Goal: Task Accomplishment & Management: Use online tool/utility

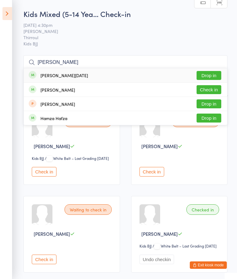
type input "Harve"
click at [140, 81] on div "Harvey Silvester Drop in" at bounding box center [125, 75] width 203 height 14
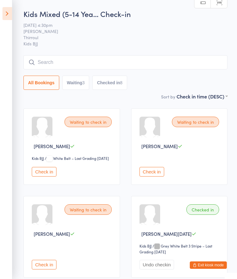
click at [76, 90] on button "Waiting 3" at bounding box center [75, 83] width 27 height 14
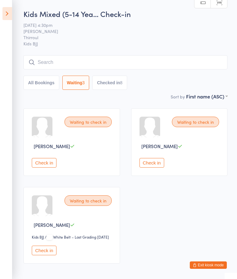
click at [122, 85] on div "8" at bounding box center [121, 82] width 2 height 5
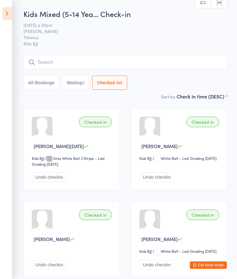
click at [78, 83] on button "Waiting 3" at bounding box center [75, 83] width 27 height 14
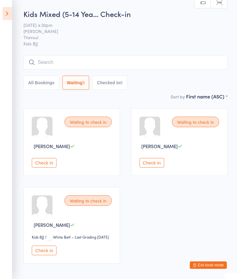
select select "0"
click at [4, 11] on icon at bounding box center [7, 13] width 10 height 13
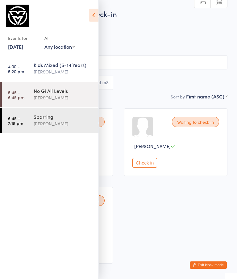
click at [55, 90] on div "No Gi All Levels" at bounding box center [63, 90] width 59 height 7
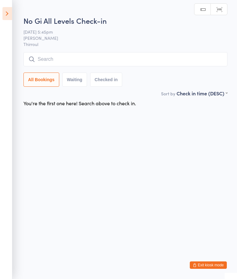
click at [10, 15] on icon at bounding box center [7, 13] width 10 height 13
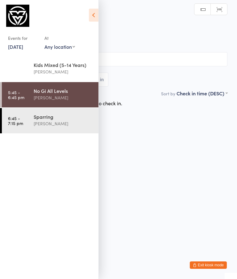
click at [58, 64] on div "Kids Mixed (5-14 Years)" at bounding box center [63, 64] width 59 height 7
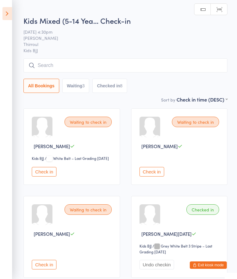
click at [114, 63] on input "search" at bounding box center [125, 65] width 204 height 14
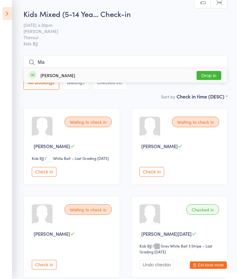
type input "M"
type input "Scou"
click at [210, 76] on button "Drop in" at bounding box center [208, 75] width 25 height 9
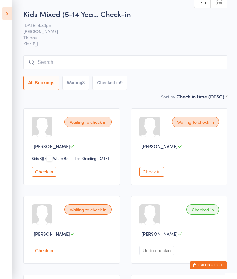
click at [101, 61] on input "search" at bounding box center [125, 62] width 204 height 14
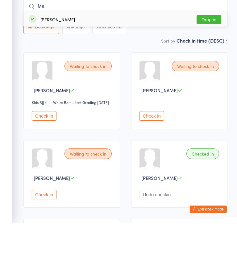
type input "M"
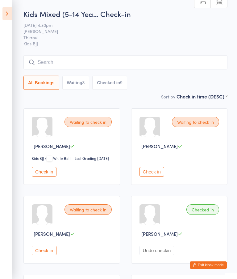
click at [113, 84] on button "Checked in 9" at bounding box center [109, 83] width 35 height 14
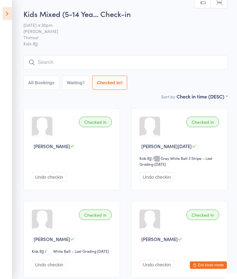
click at [76, 81] on button "Waiting 3" at bounding box center [75, 83] width 27 height 14
select select "0"
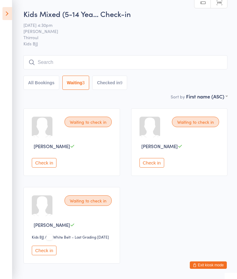
click at [5, 13] on icon at bounding box center [7, 13] width 10 height 13
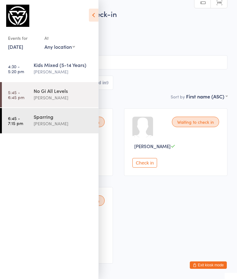
click at [48, 93] on div "No Gi All Levels" at bounding box center [63, 90] width 59 height 7
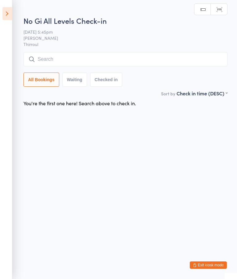
click at [8, 14] on icon at bounding box center [7, 13] width 10 height 13
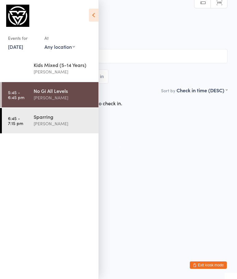
click at [50, 64] on div "Kids Mixed (5-14 Years)" at bounding box center [63, 64] width 59 height 7
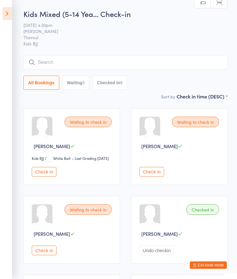
click at [100, 61] on input "search" at bounding box center [125, 62] width 204 height 14
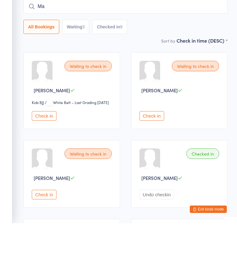
type input "M"
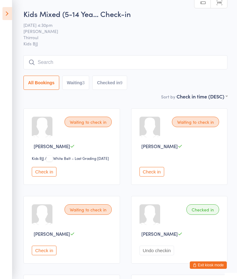
click at [8, 12] on icon at bounding box center [7, 13] width 10 height 13
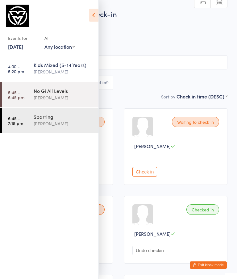
click at [32, 93] on link "5:45 - 6:45 pm No Gi All Levels Alan James" at bounding box center [50, 94] width 96 height 25
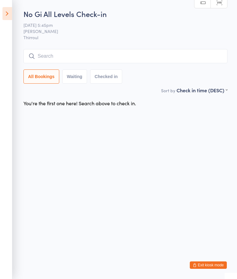
click at [52, 53] on input "search" at bounding box center [125, 56] width 204 height 14
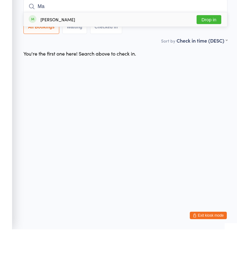
type input "M"
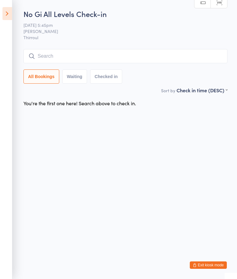
click at [8, 9] on icon at bounding box center [7, 13] width 10 height 13
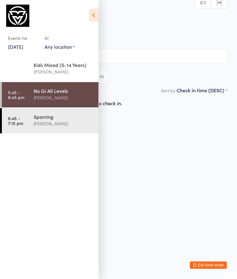
click at [33, 64] on link "4:30 - 5:20 pm Kids Mixed (5-14 Years) Alan James" at bounding box center [50, 68] width 96 height 25
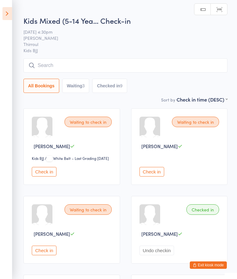
click at [39, 61] on input "search" at bounding box center [125, 65] width 204 height 14
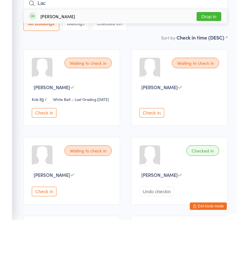
type input "Lac"
click at [207, 71] on button "Drop in" at bounding box center [208, 75] width 25 height 9
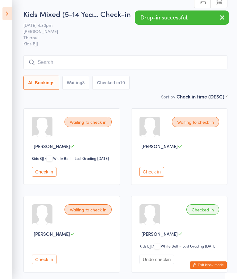
click at [3, 13] on icon at bounding box center [7, 13] width 10 height 13
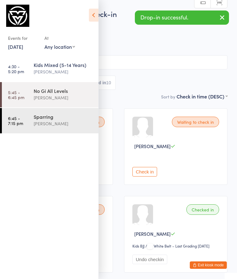
click at [26, 91] on link "5:45 - 6:45 pm No Gi All Levels Alan James" at bounding box center [50, 94] width 96 height 25
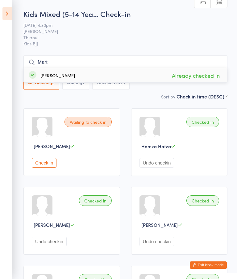
type input "Mart"
click at [69, 80] on div "[PERSON_NAME] Already checked in" at bounding box center [125, 75] width 203 height 14
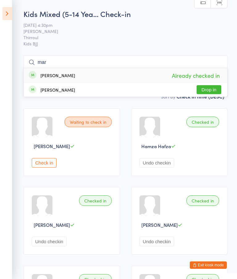
type input "mar"
click at [66, 76] on div "[PERSON_NAME]" at bounding box center [57, 75] width 35 height 5
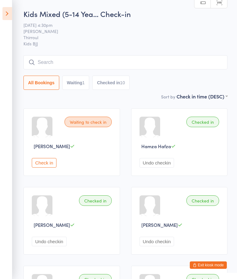
click at [60, 64] on input "search" at bounding box center [125, 62] width 204 height 14
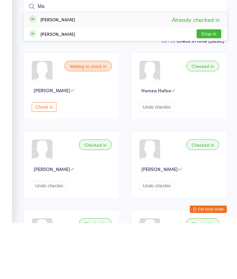
type input "M"
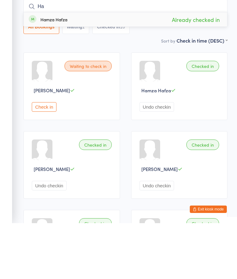
type input "H"
type input "Jo"
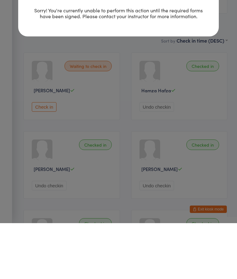
scroll to position [56, 0]
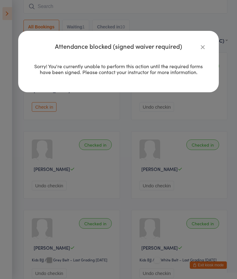
click at [205, 43] on button "button" at bounding box center [202, 46] width 7 height 7
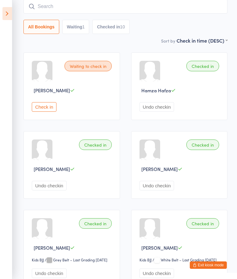
click at [106, 8] on input "search" at bounding box center [125, 6] width 204 height 14
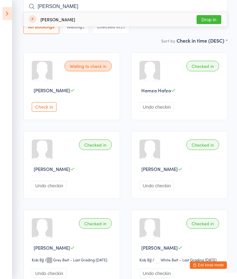
type input "[PERSON_NAME]"
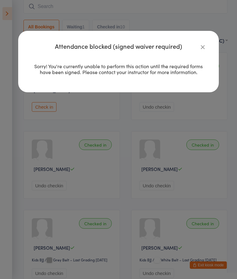
click at [207, 39] on div "Attendance blocked (signed waiver required) Sorry! You're currently unable to p…" at bounding box center [118, 61] width 200 height 61
click at [200, 44] on icon "button" at bounding box center [202, 46] width 7 height 7
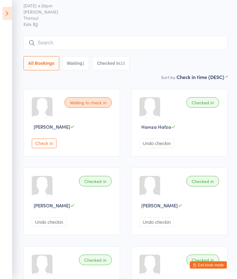
scroll to position [0, 0]
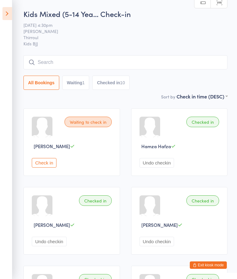
click at [4, 10] on icon at bounding box center [7, 13] width 10 height 13
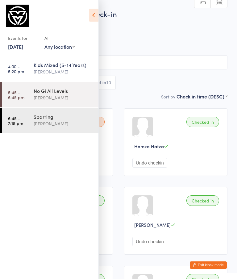
click at [71, 92] on div "No Gi All Levels" at bounding box center [63, 90] width 59 height 7
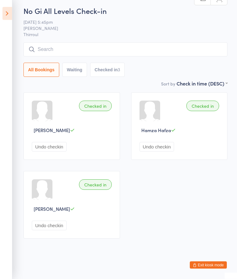
scroll to position [21, 0]
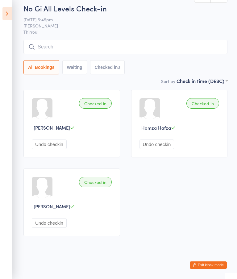
click at [96, 40] on input "search" at bounding box center [125, 47] width 204 height 14
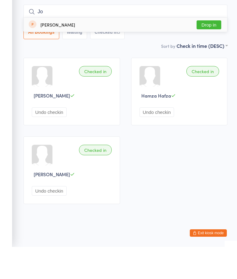
type input "J"
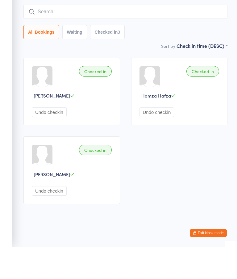
click at [191, 137] on div "Checked in [PERSON_NAME] Undo checkin Checked in Hamza Hafza Undo checkin Check…" at bounding box center [125, 162] width 215 height 157
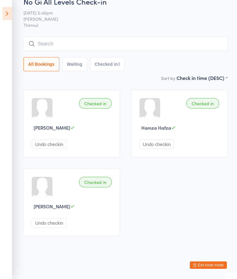
click at [64, 38] on input "search" at bounding box center [125, 44] width 204 height 14
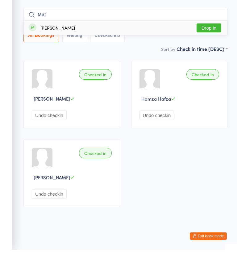
type input "Mat"
click at [75, 50] on div "[PERSON_NAME] Drop in" at bounding box center [125, 57] width 203 height 14
